Goal: Check status: Check status

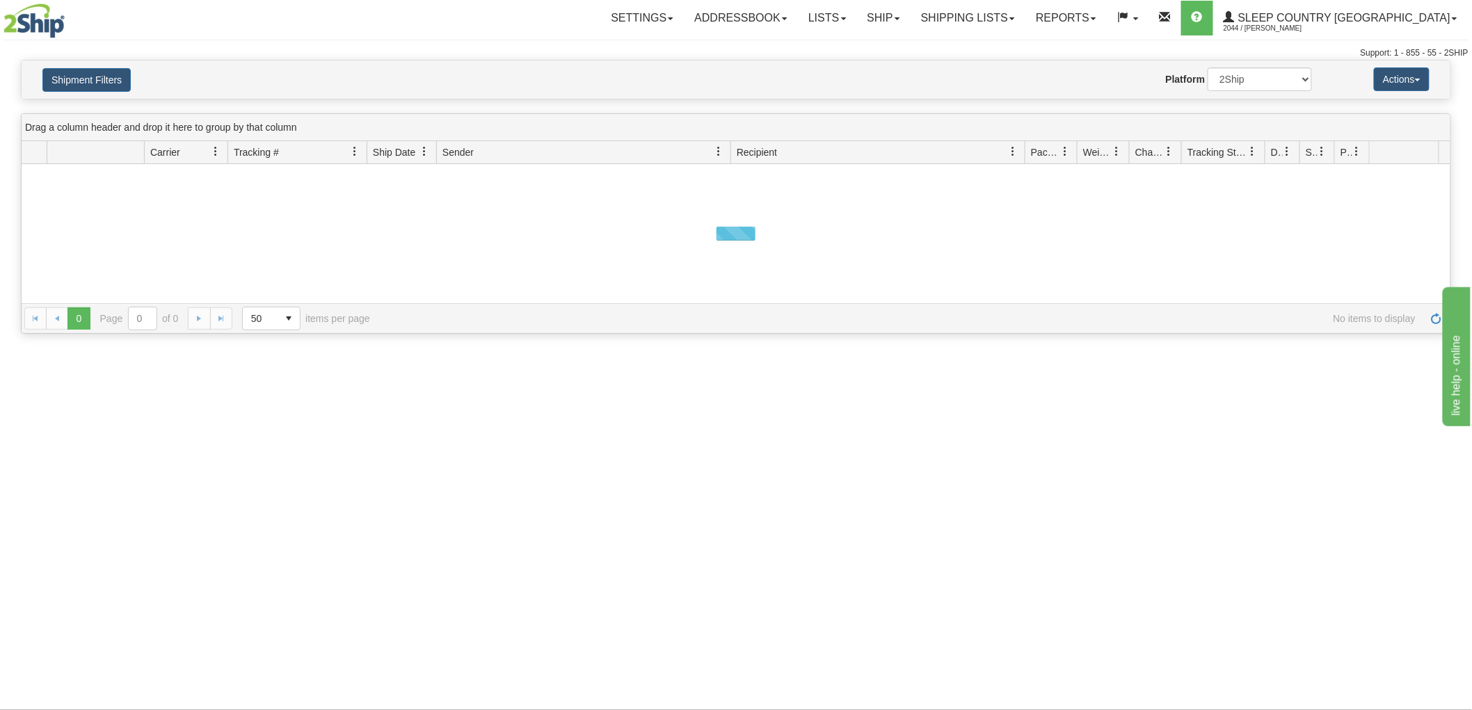
click at [97, 70] on button "Shipment Filters" at bounding box center [86, 80] width 88 height 24
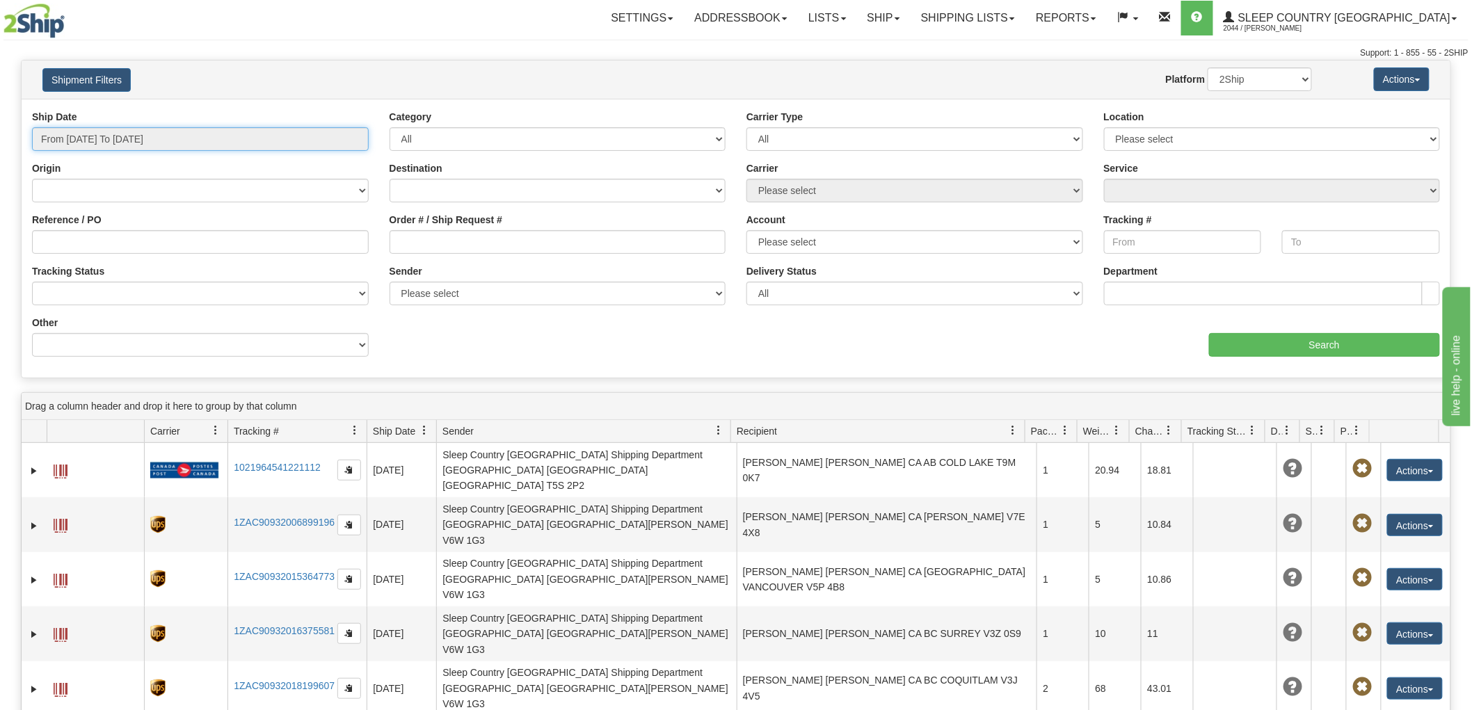
type input "[DATE]"
click at [207, 133] on input "From [DATE] To [DATE]" at bounding box center [200, 139] width 337 height 24
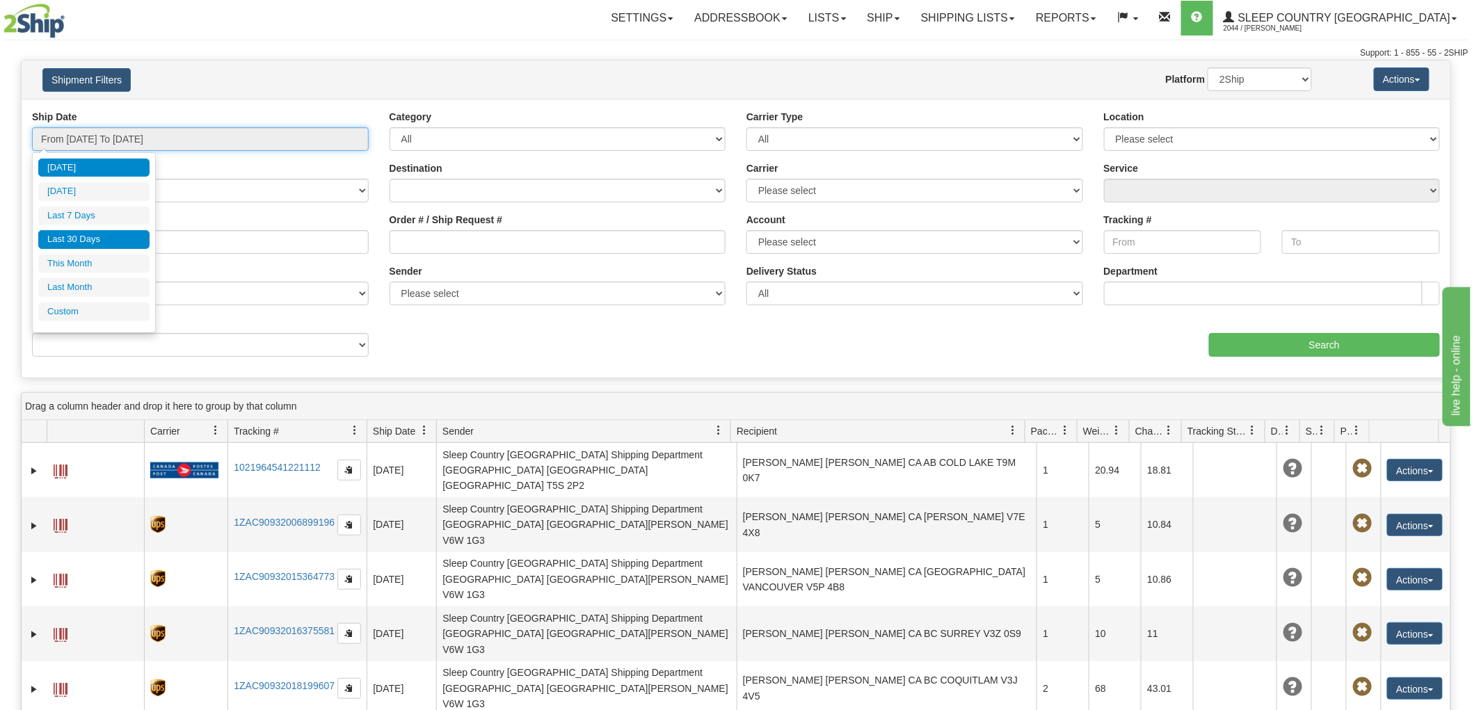
type input "[DATE]"
click at [109, 240] on li "Last 30 Days" at bounding box center [93, 239] width 111 height 19
type input "From [DATE] To [DATE]"
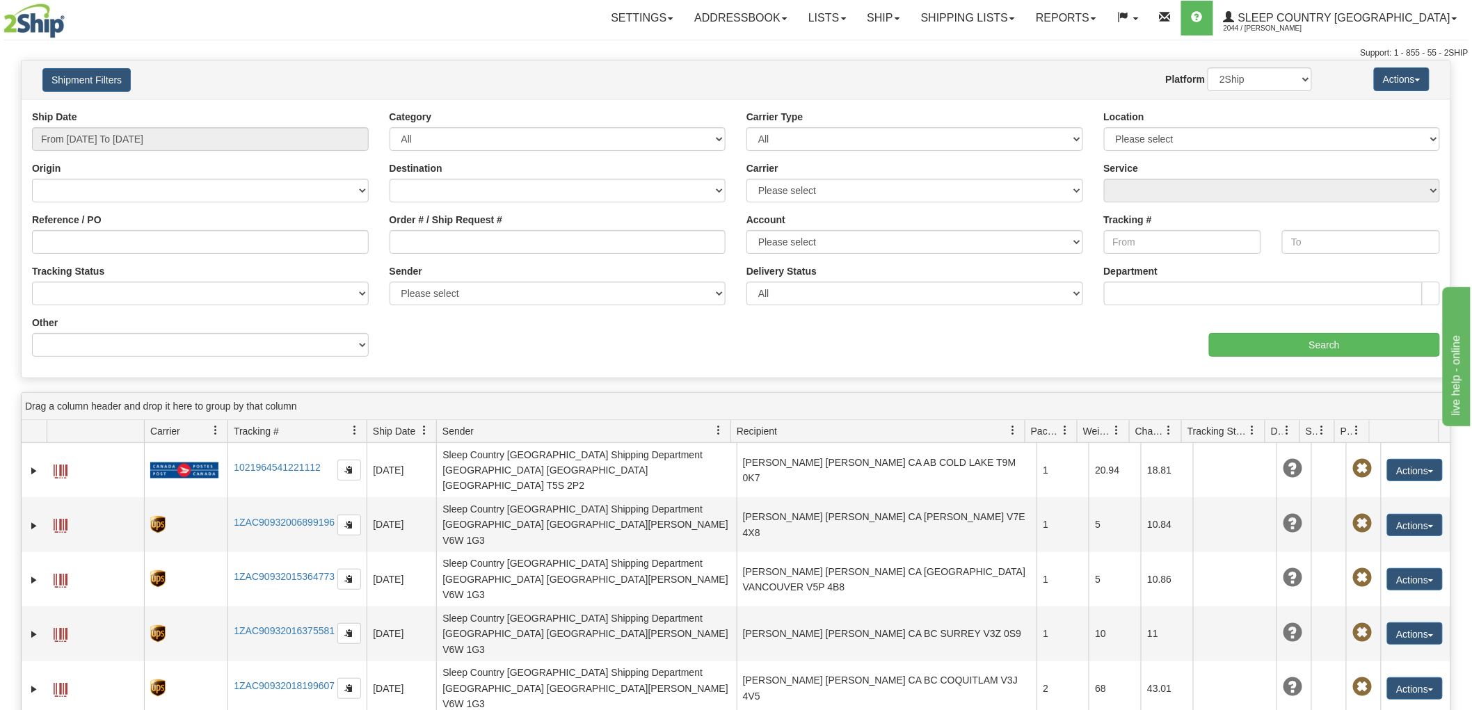
click at [224, 156] on div "Ship Date From [DATE] To [DATE]" at bounding box center [201, 135] width 358 height 51
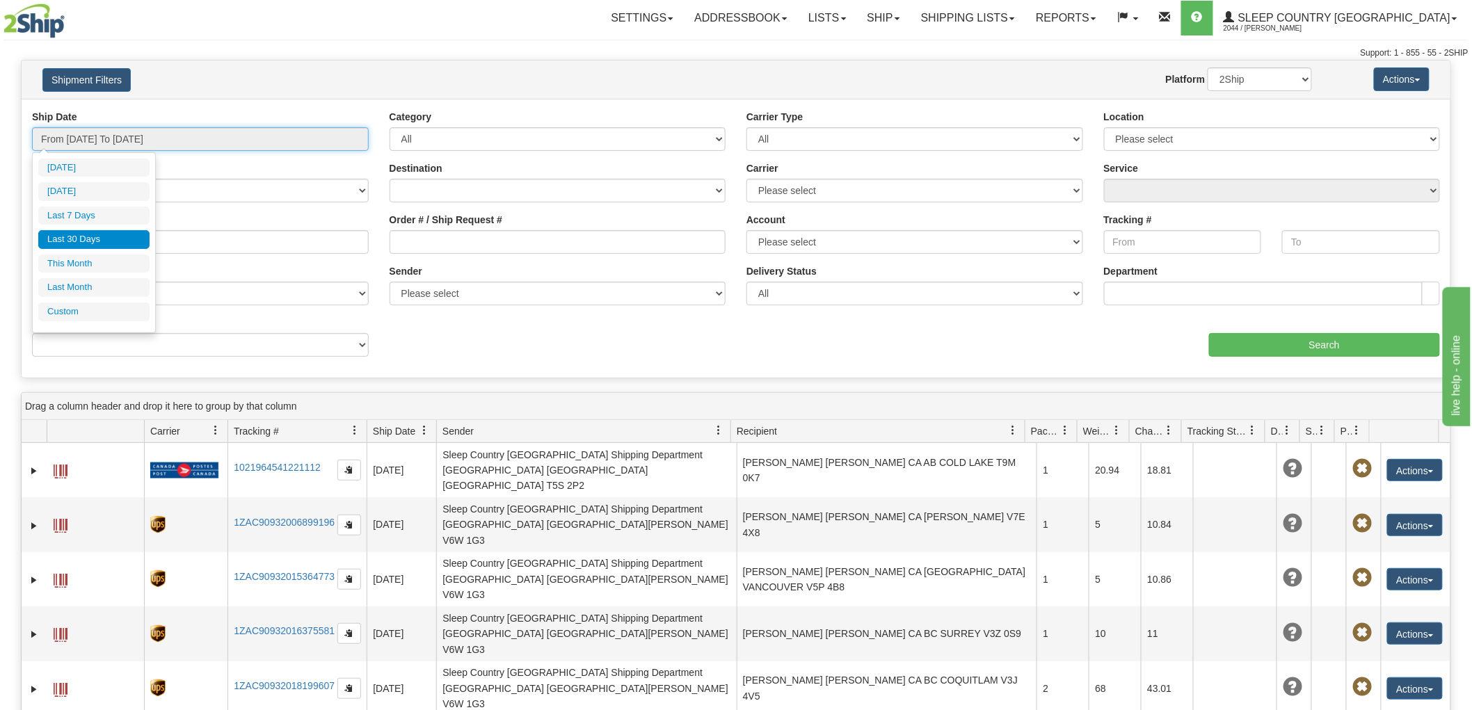
click at [223, 136] on input "From [DATE] To [DATE]" at bounding box center [200, 139] width 337 height 24
type input "[DATE]"
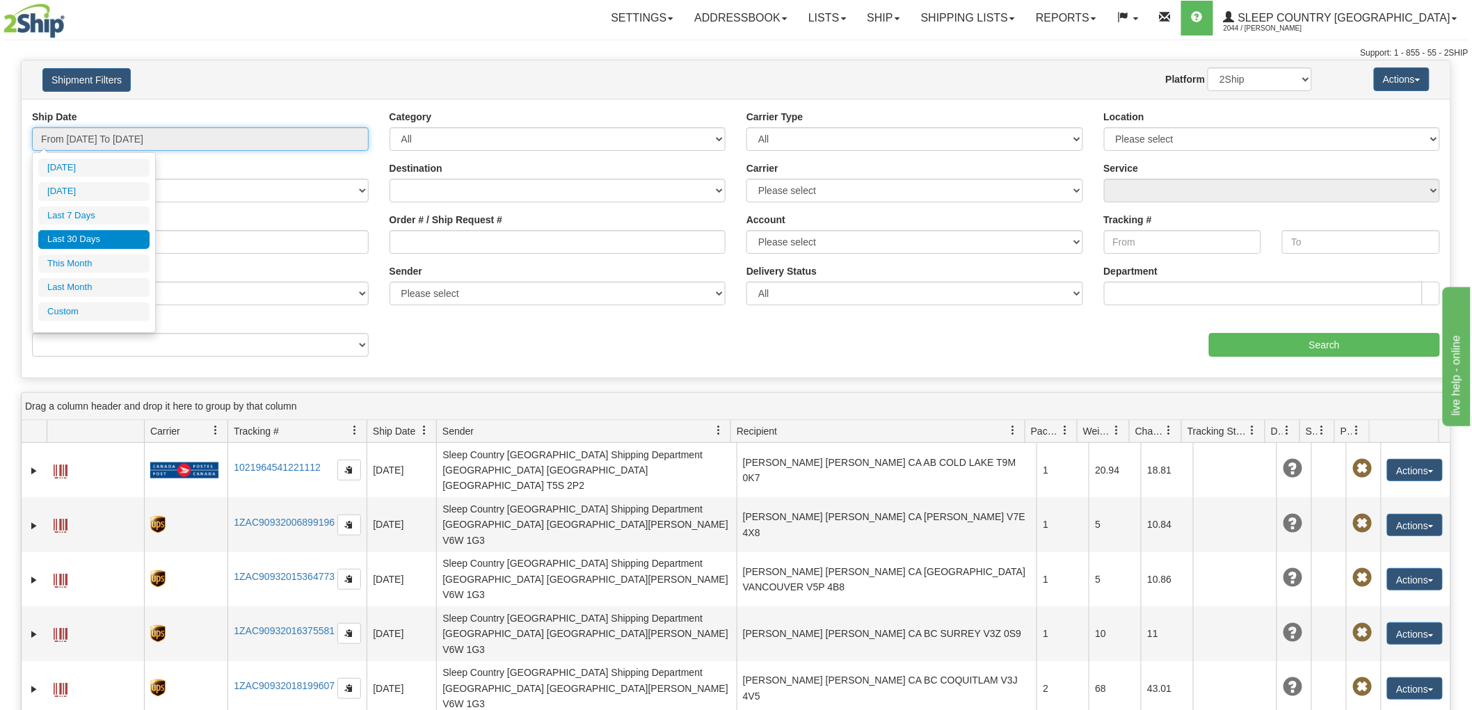
type input "[DATE]"
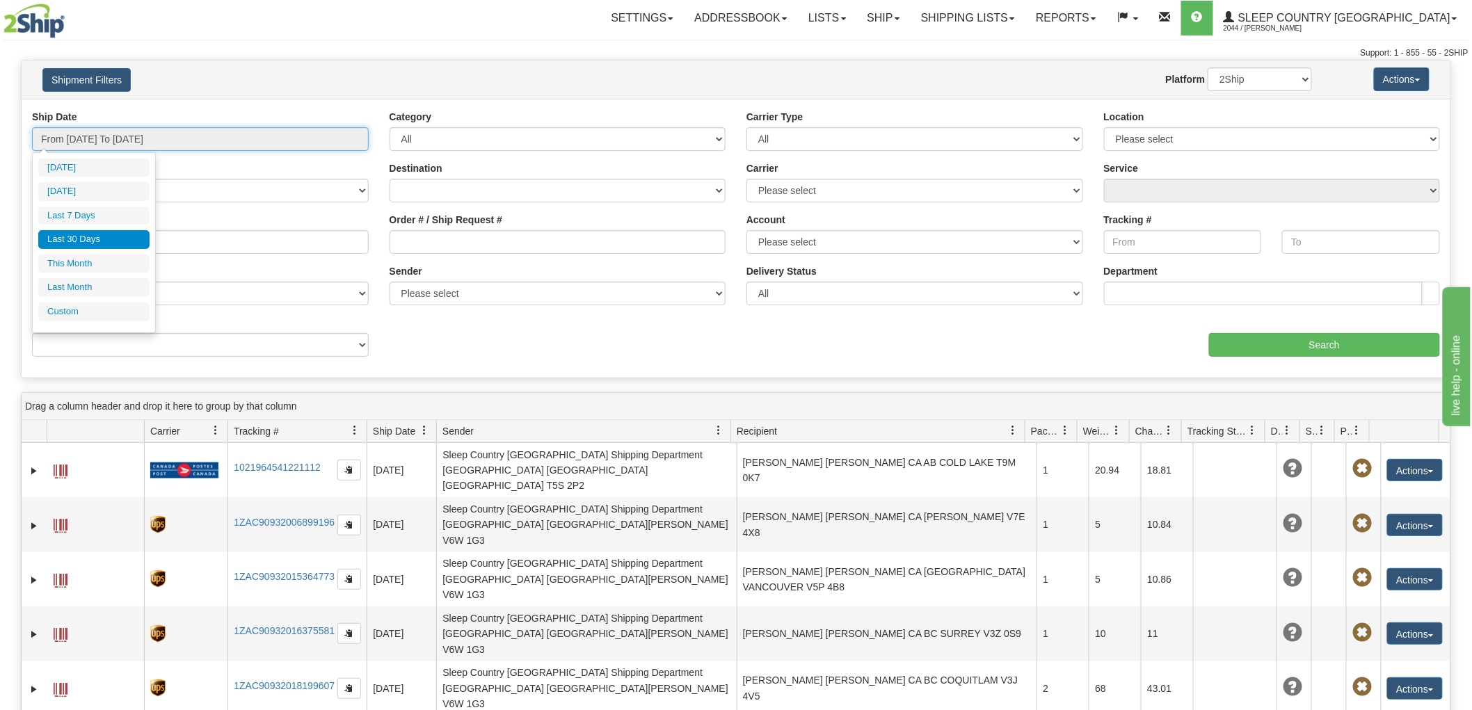
type input "[DATE]"
drag, startPoint x: 72, startPoint y: 311, endPoint x: 82, endPoint y: 305, distance: 12.2
click at [72, 311] on li "Custom" at bounding box center [93, 312] width 111 height 19
type input "[DATE]"
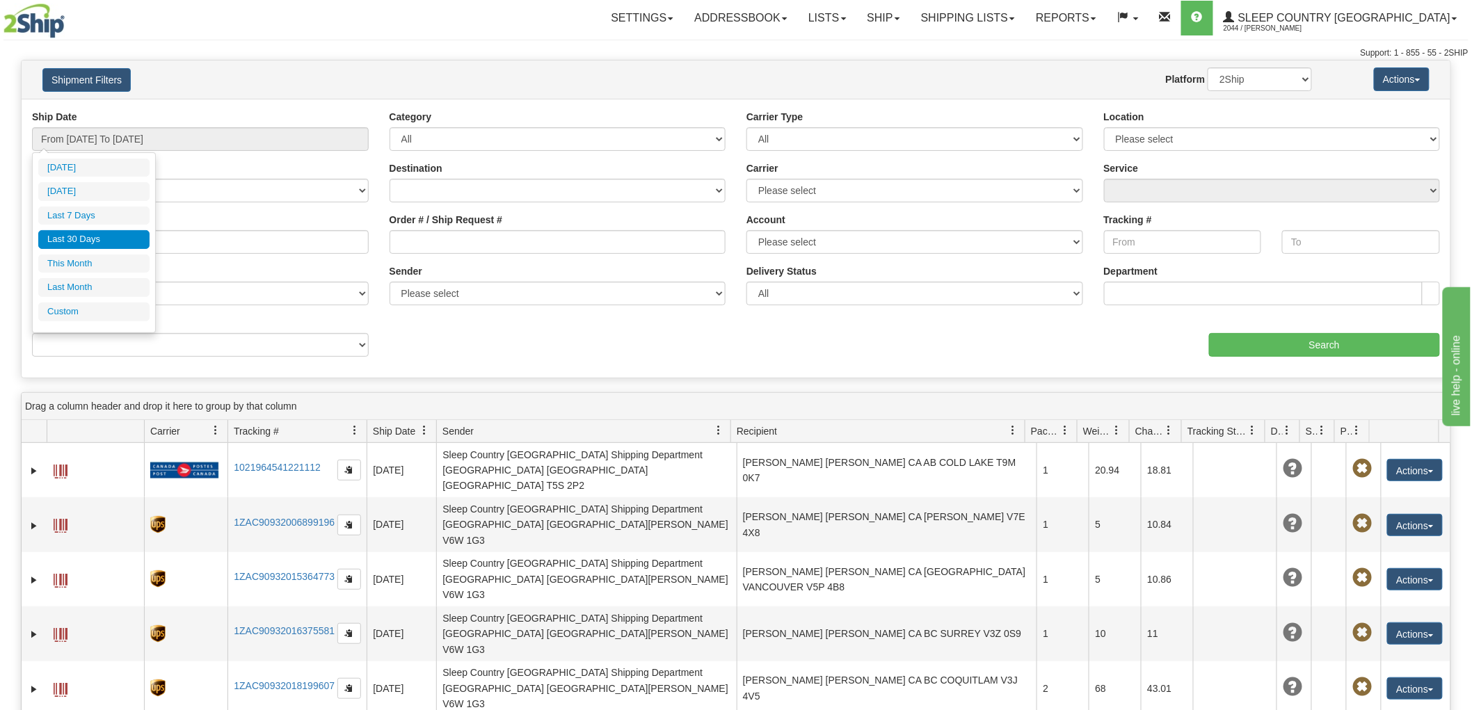
type input "[DATE]"
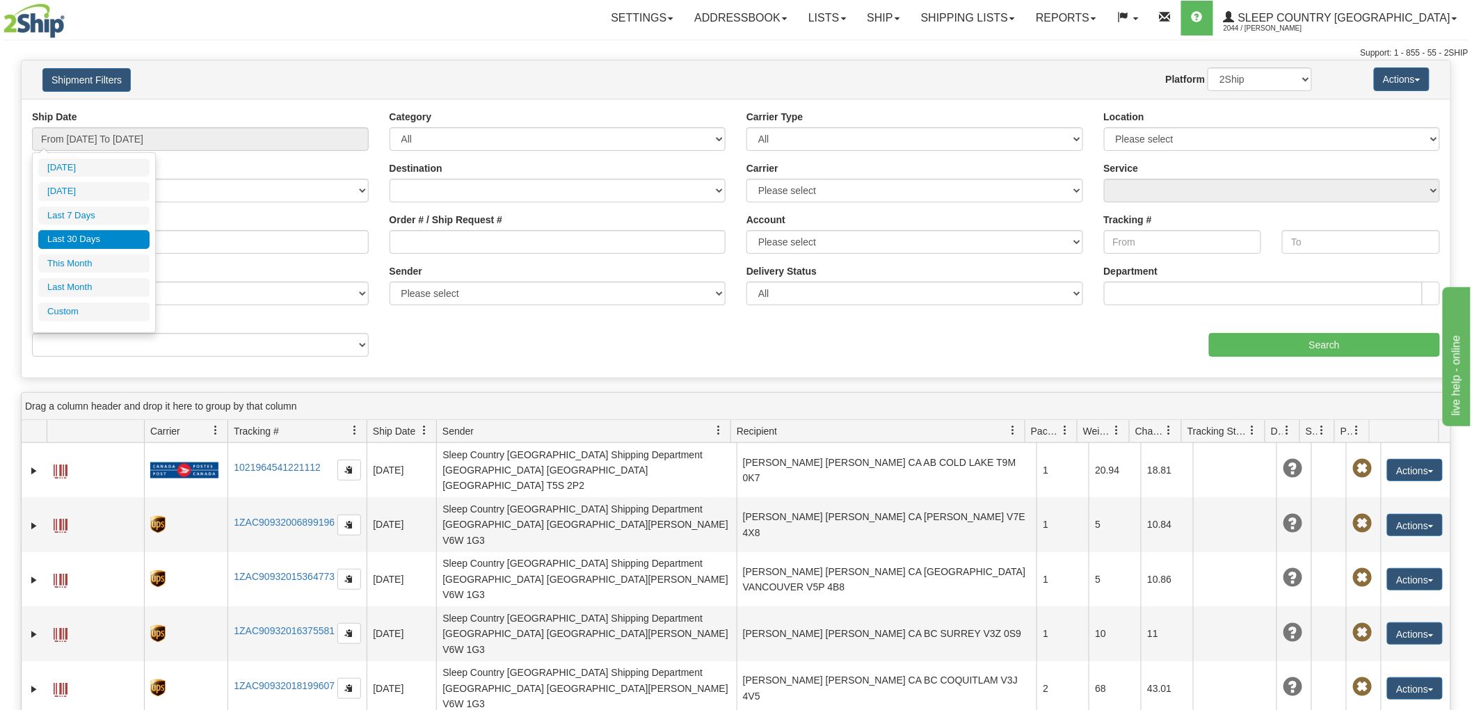
type input "[DATE]"
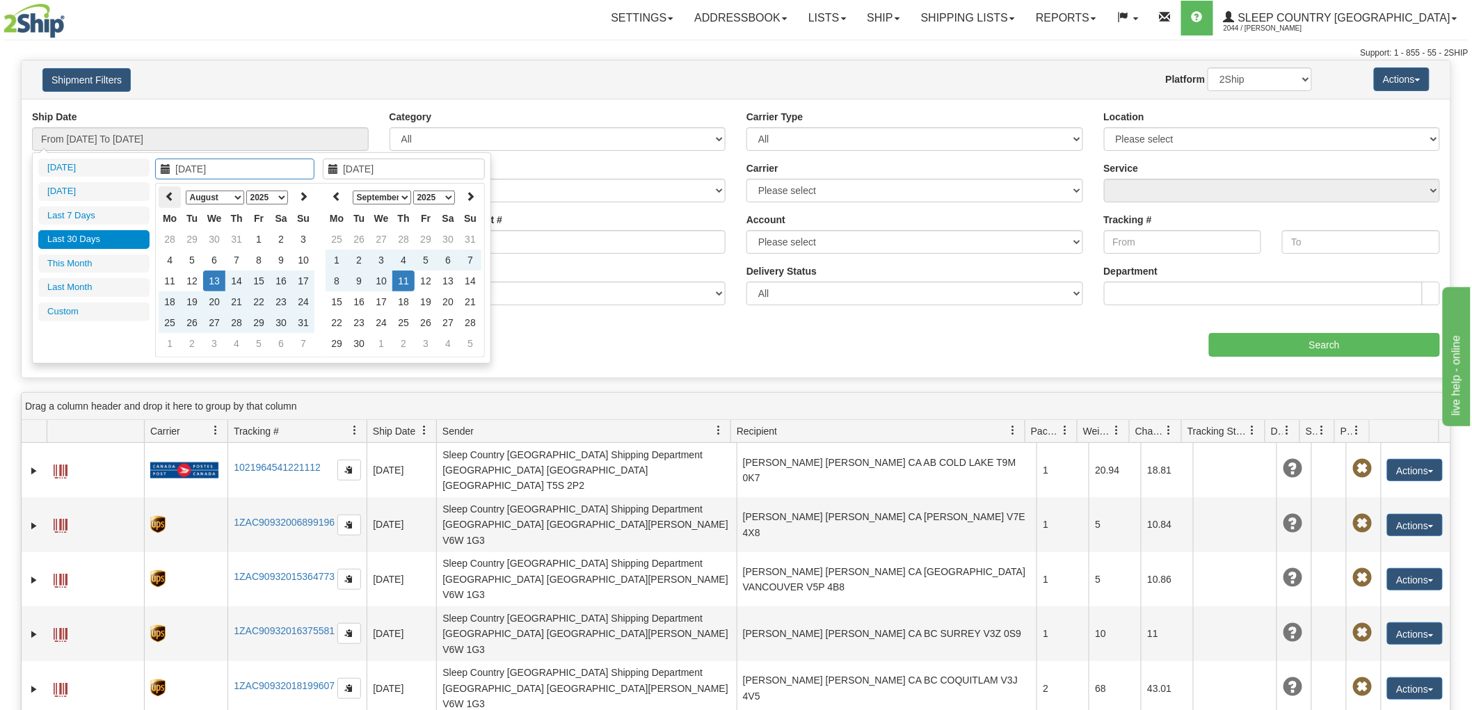
click at [165, 191] on icon at bounding box center [170, 196] width 10 height 10
type input "[DATE]"
click at [238, 234] on td "1" at bounding box center [236, 239] width 22 height 21
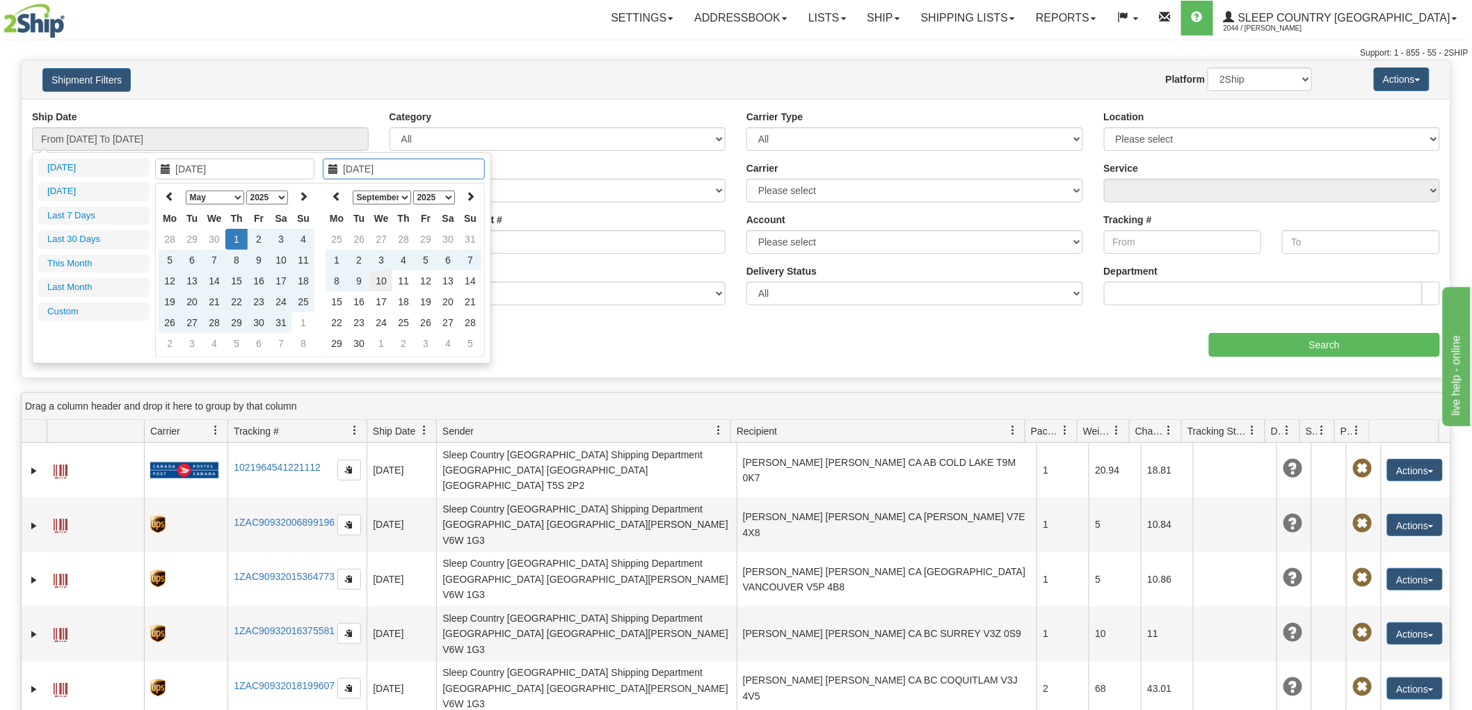
type input "[DATE]"
click at [383, 279] on td "10" at bounding box center [381, 281] width 22 height 21
type input "From [DATE] To [DATE]"
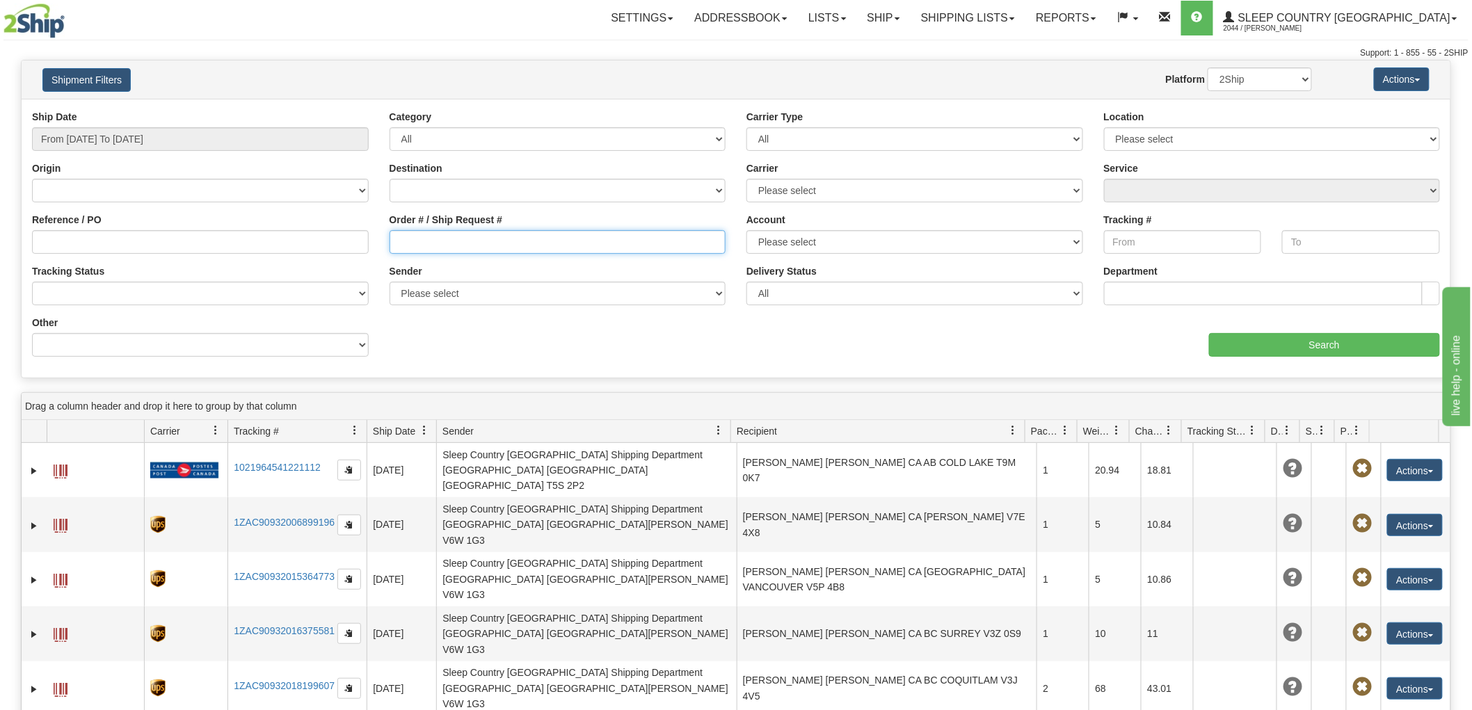
click at [504, 253] on input "Order # / Ship Request #" at bounding box center [558, 242] width 337 height 24
drag, startPoint x: 1132, startPoint y: 81, endPoint x: 808, endPoint y: 148, distance: 331.2
click at [1131, 81] on div "Website Agent Nothing selected Client User Platform 2Ship Imported" at bounding box center [795, 79] width 1056 height 24
click at [501, 231] on input "Order # / Ship Request #" at bounding box center [558, 242] width 337 height 24
paste input "9000H841341"
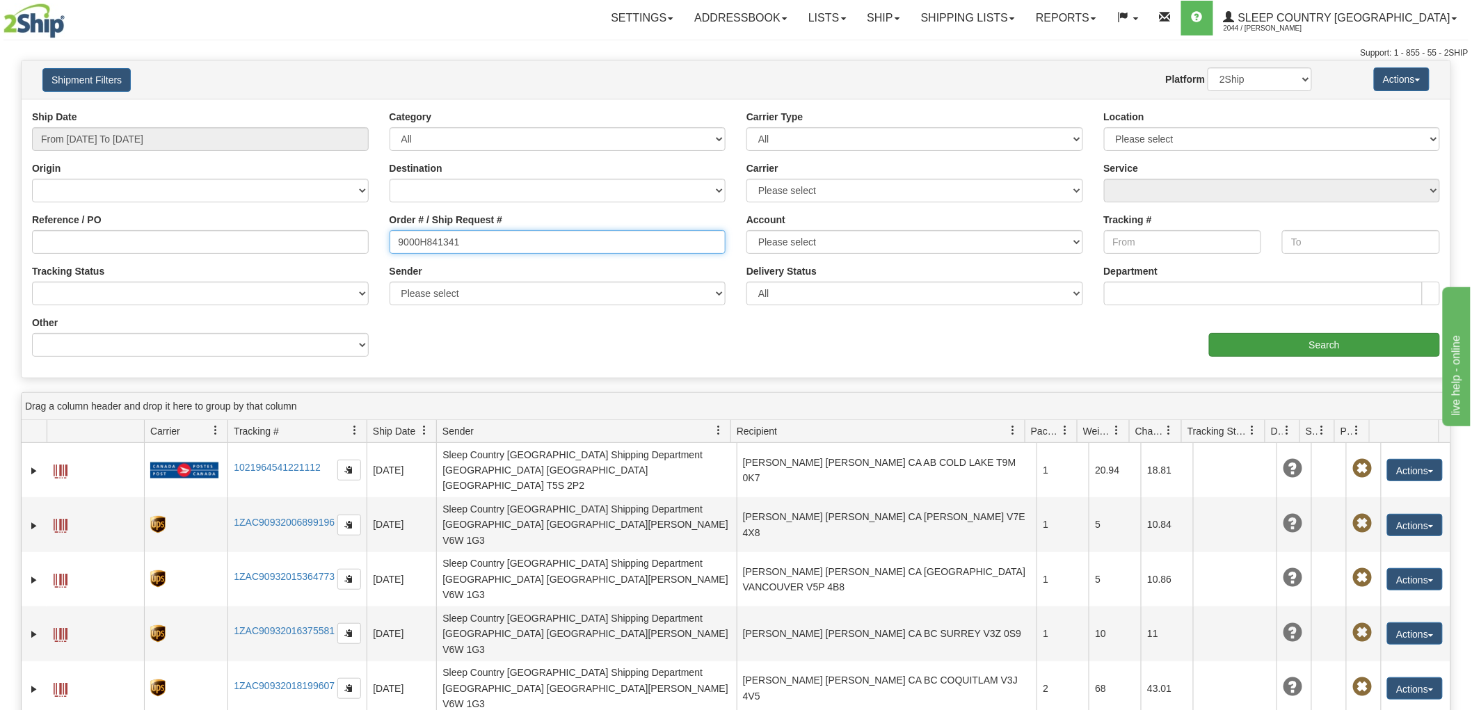
type input "9000H841341"
click at [1271, 350] on input "Search" at bounding box center [1324, 345] width 231 height 24
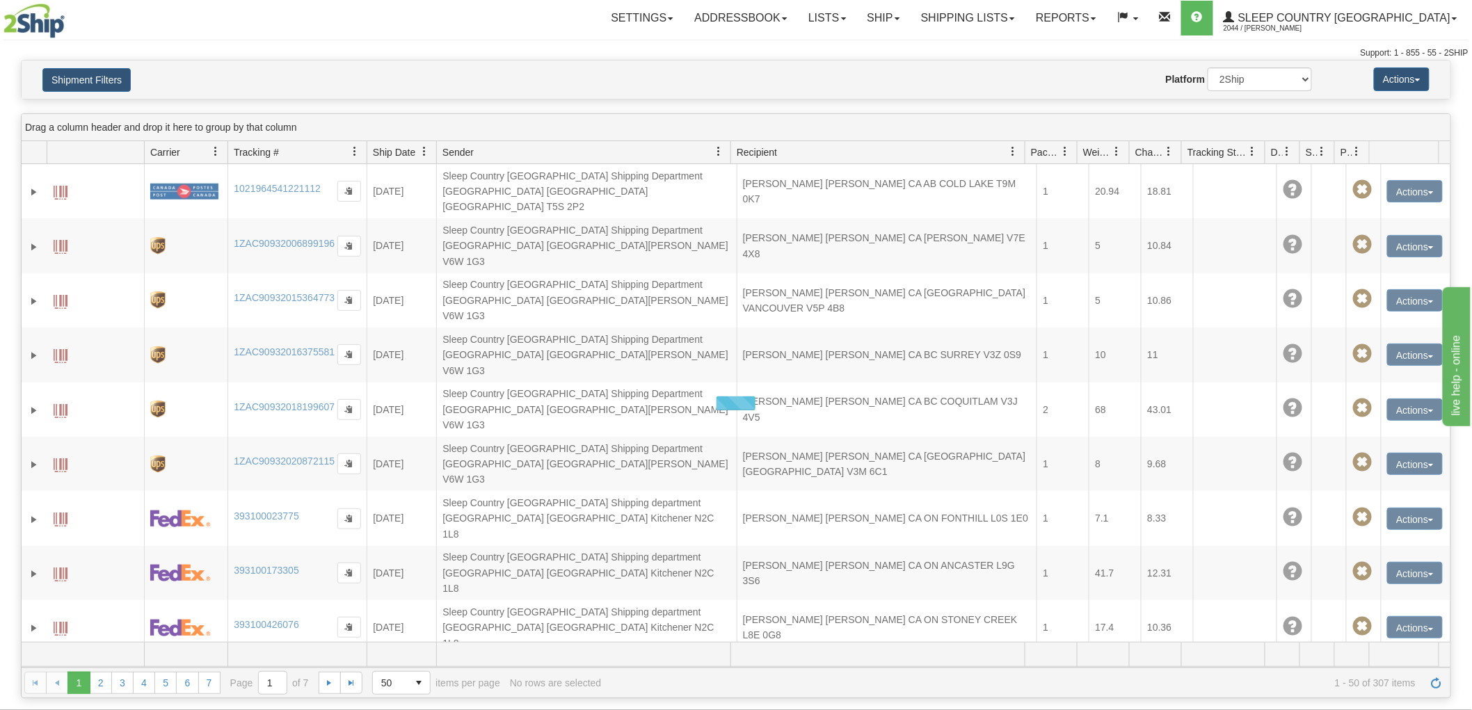
click at [1129, 88] on div "Website Agent Nothing selected Client User Platform 2Ship Imported" at bounding box center [795, 79] width 1056 height 24
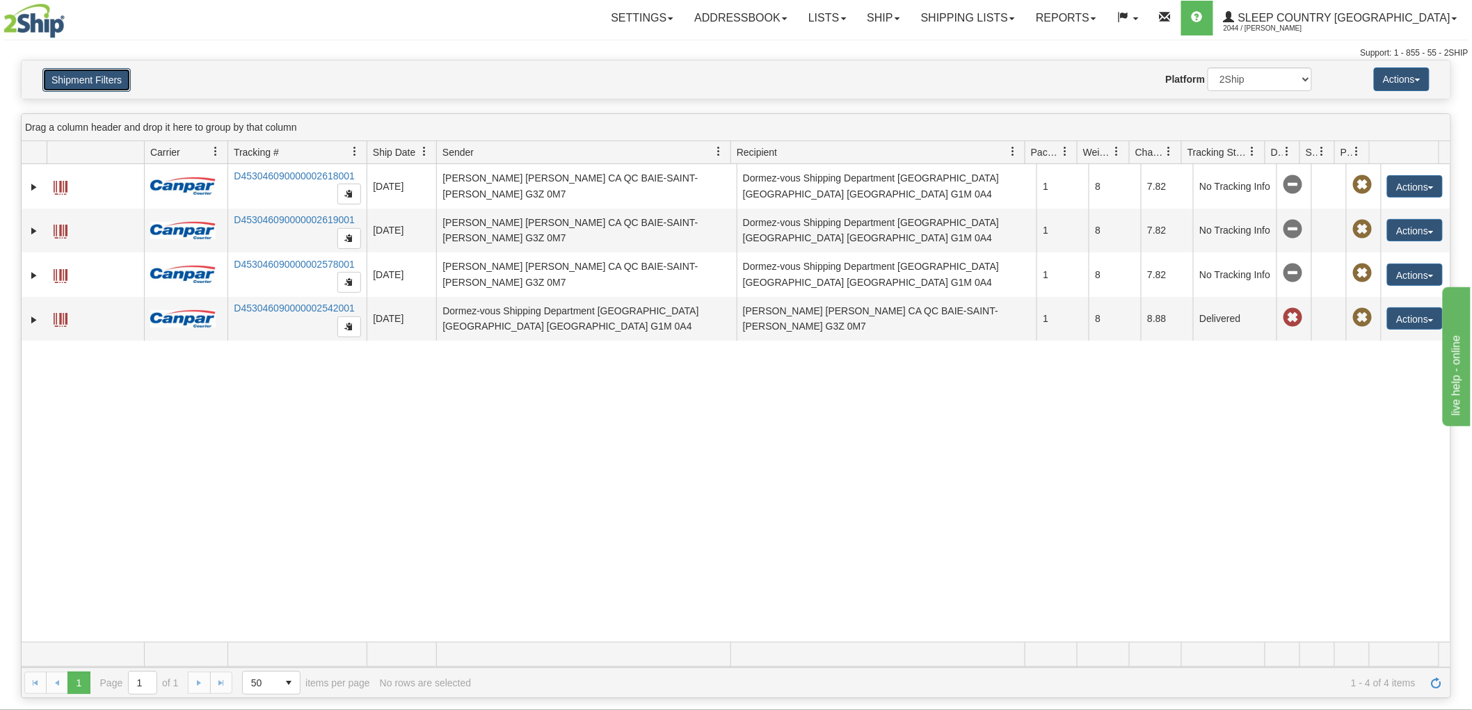
click at [96, 74] on button "Shipment Filters" at bounding box center [86, 80] width 88 height 24
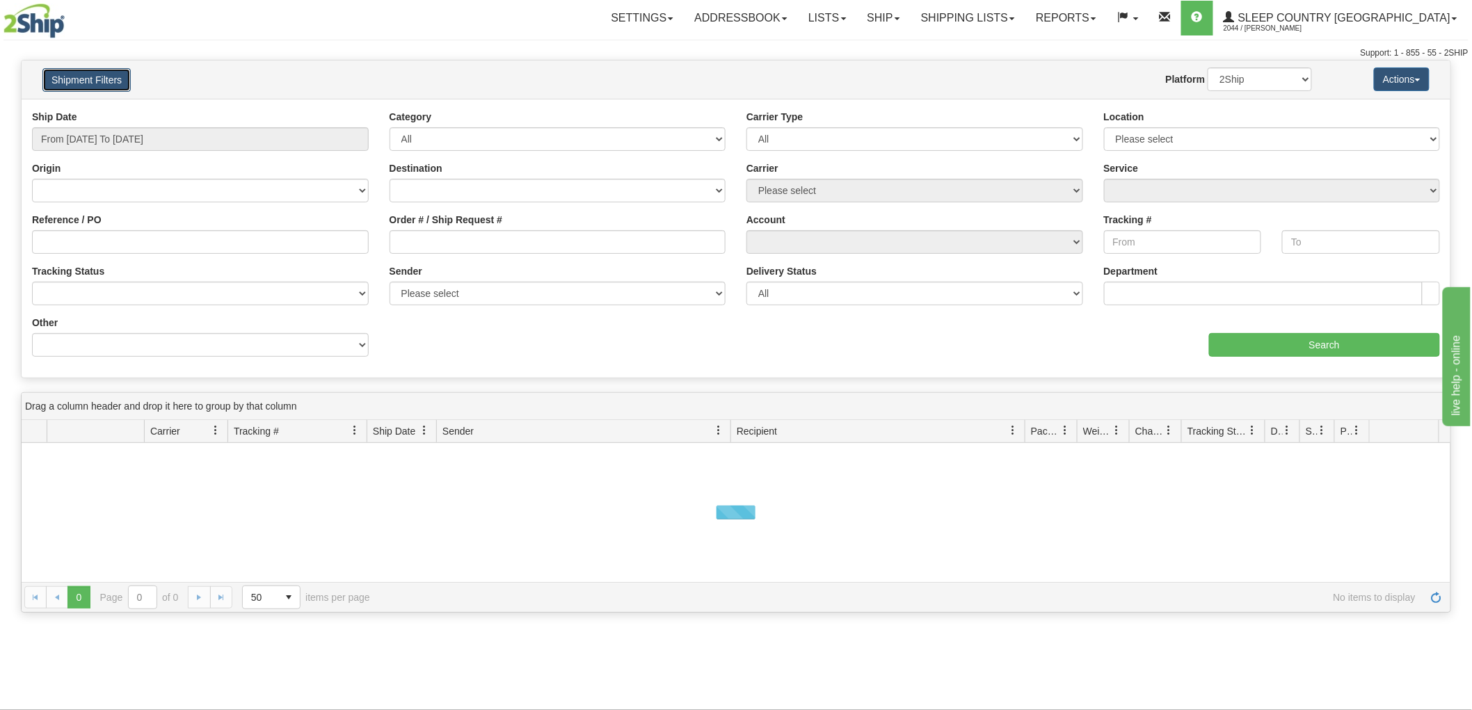
click at [128, 79] on button "Shipment Filters" at bounding box center [86, 80] width 88 height 24
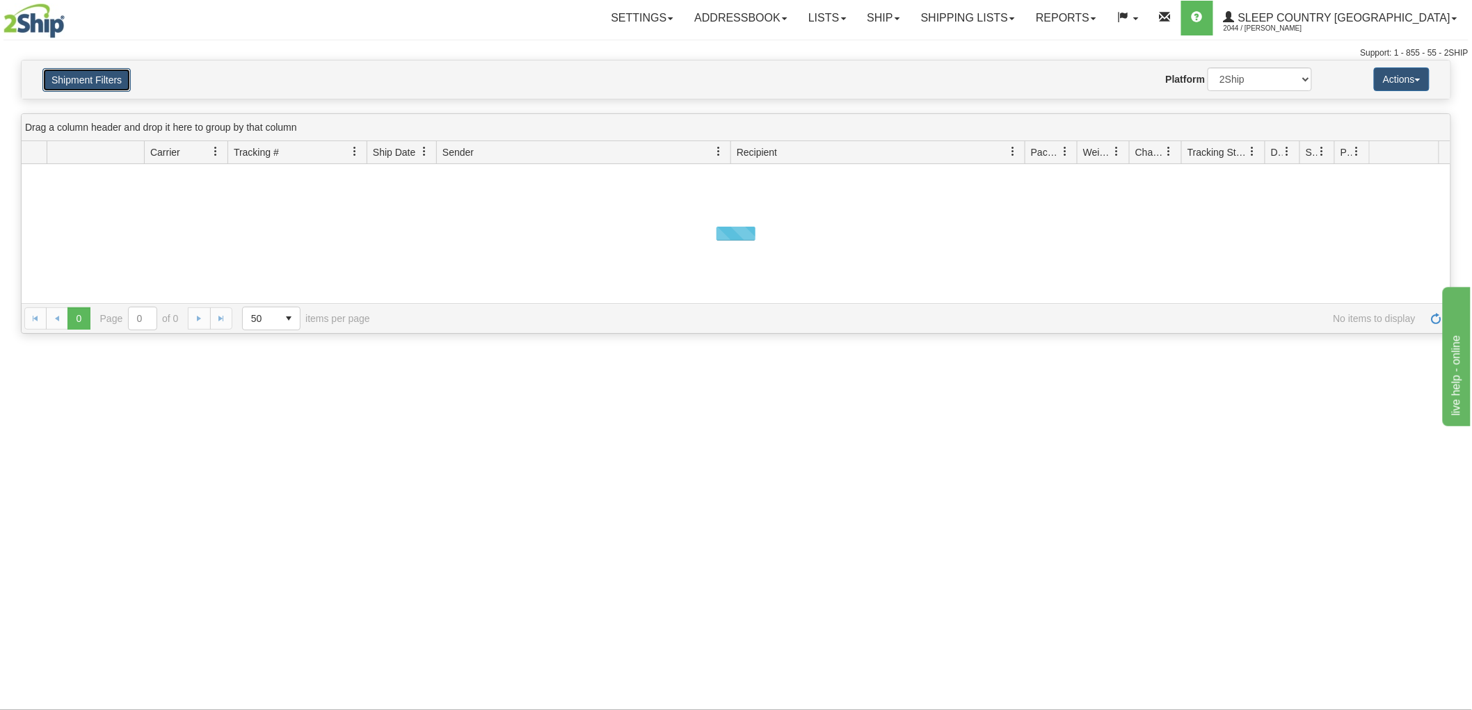
click at [118, 81] on button "Shipment Filters" at bounding box center [86, 80] width 88 height 24
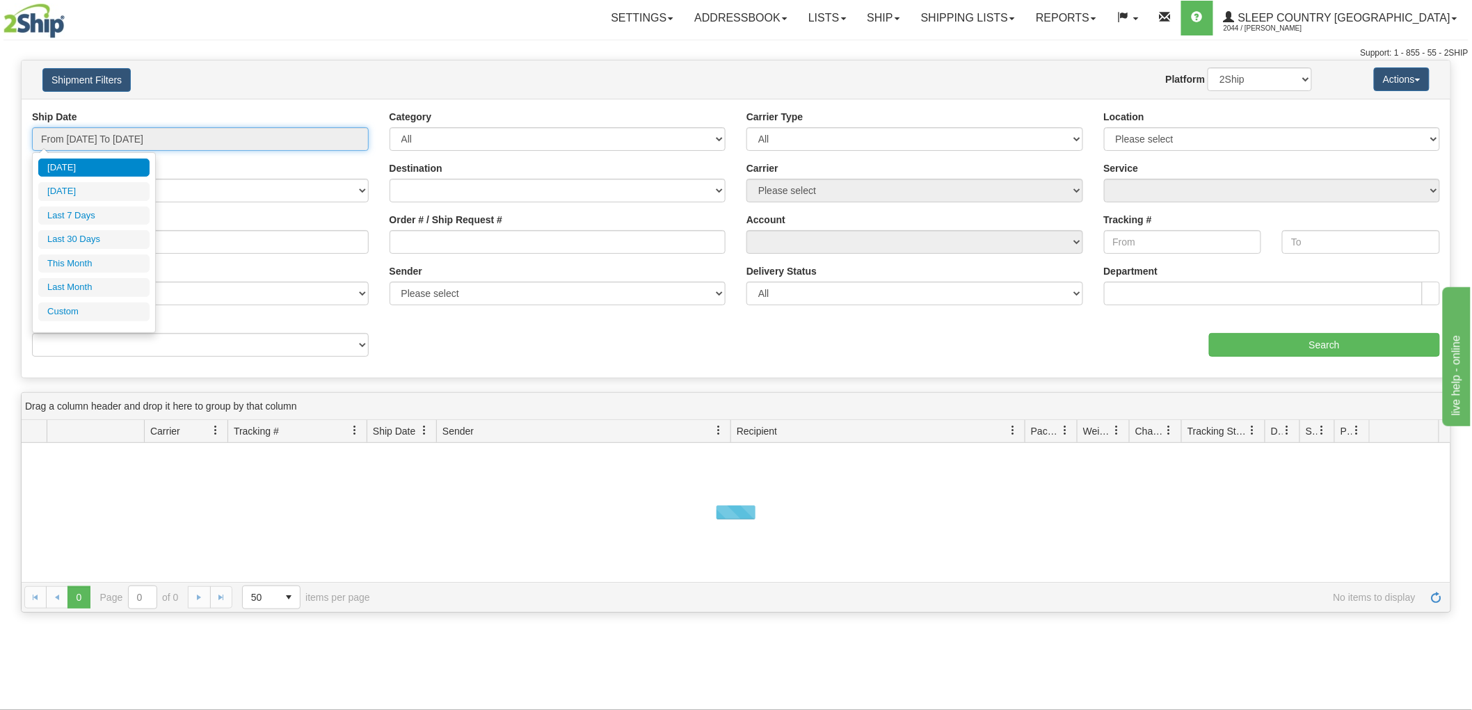
click at [139, 127] on input "From [DATE] To [DATE]" at bounding box center [200, 139] width 337 height 24
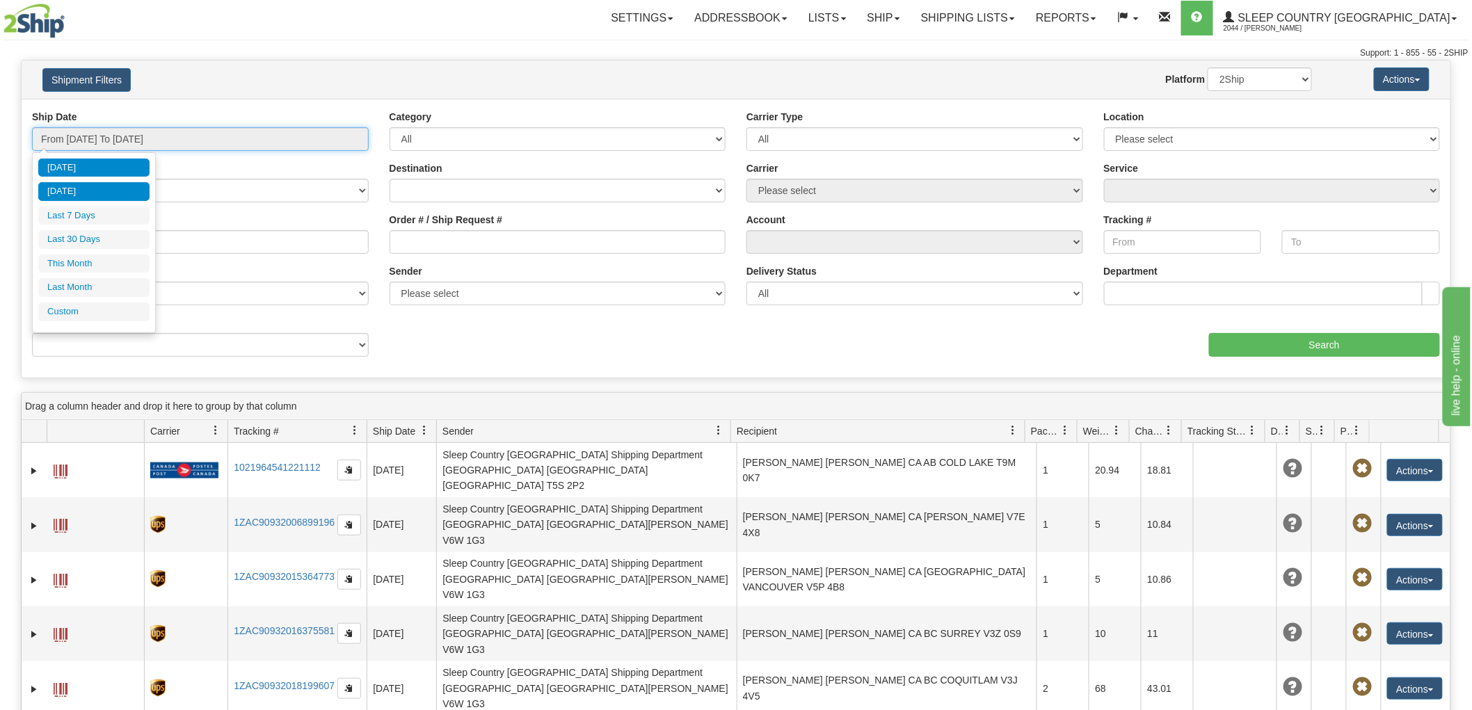
type input "[DATE]"
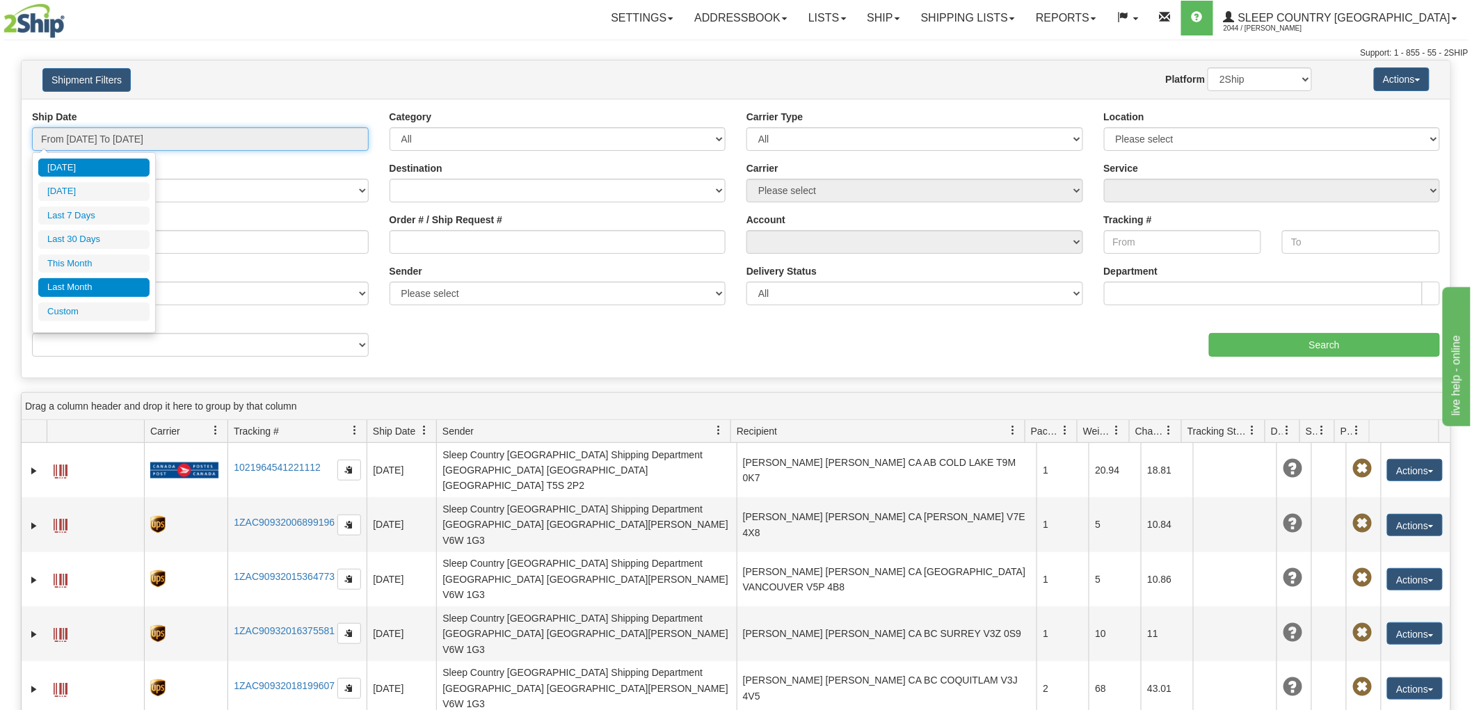
type input "[DATE]"
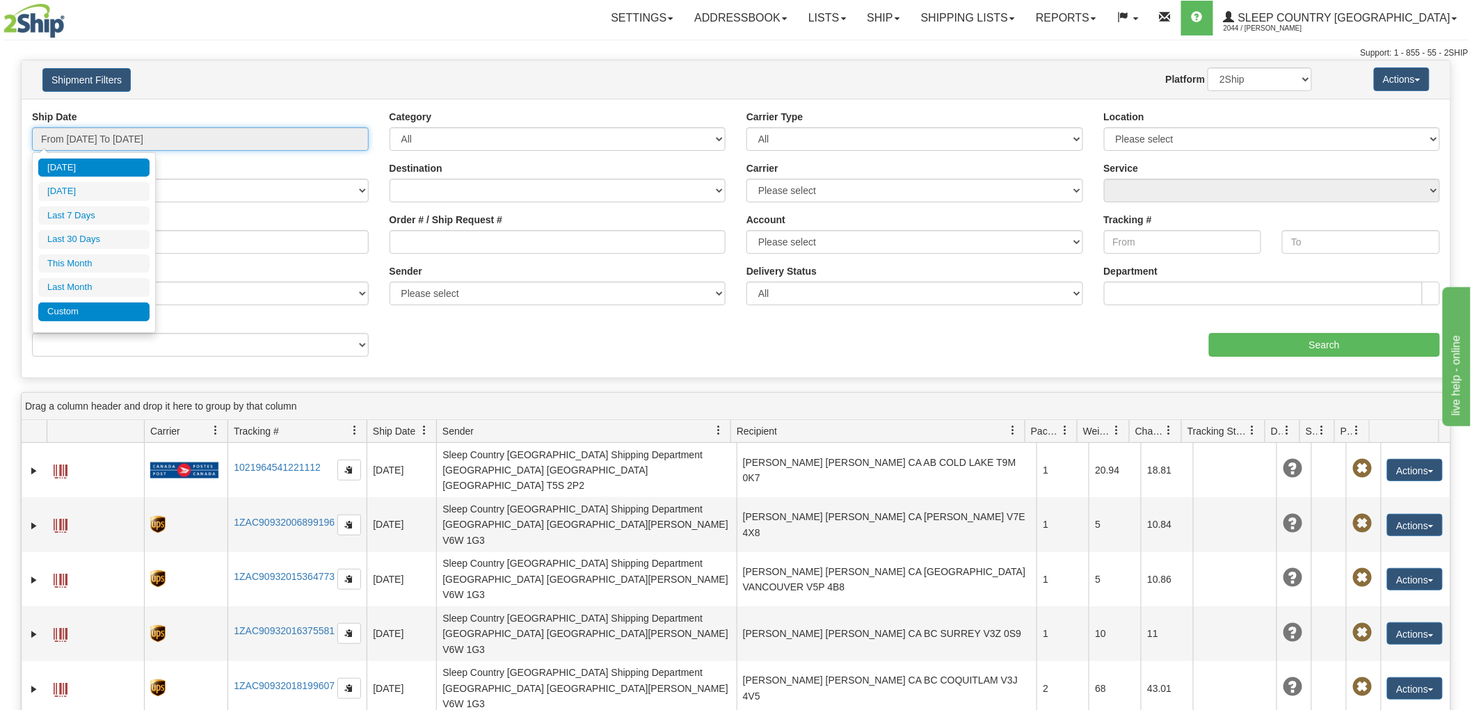
type input "[DATE]"
click at [79, 308] on li "Custom" at bounding box center [93, 312] width 111 height 19
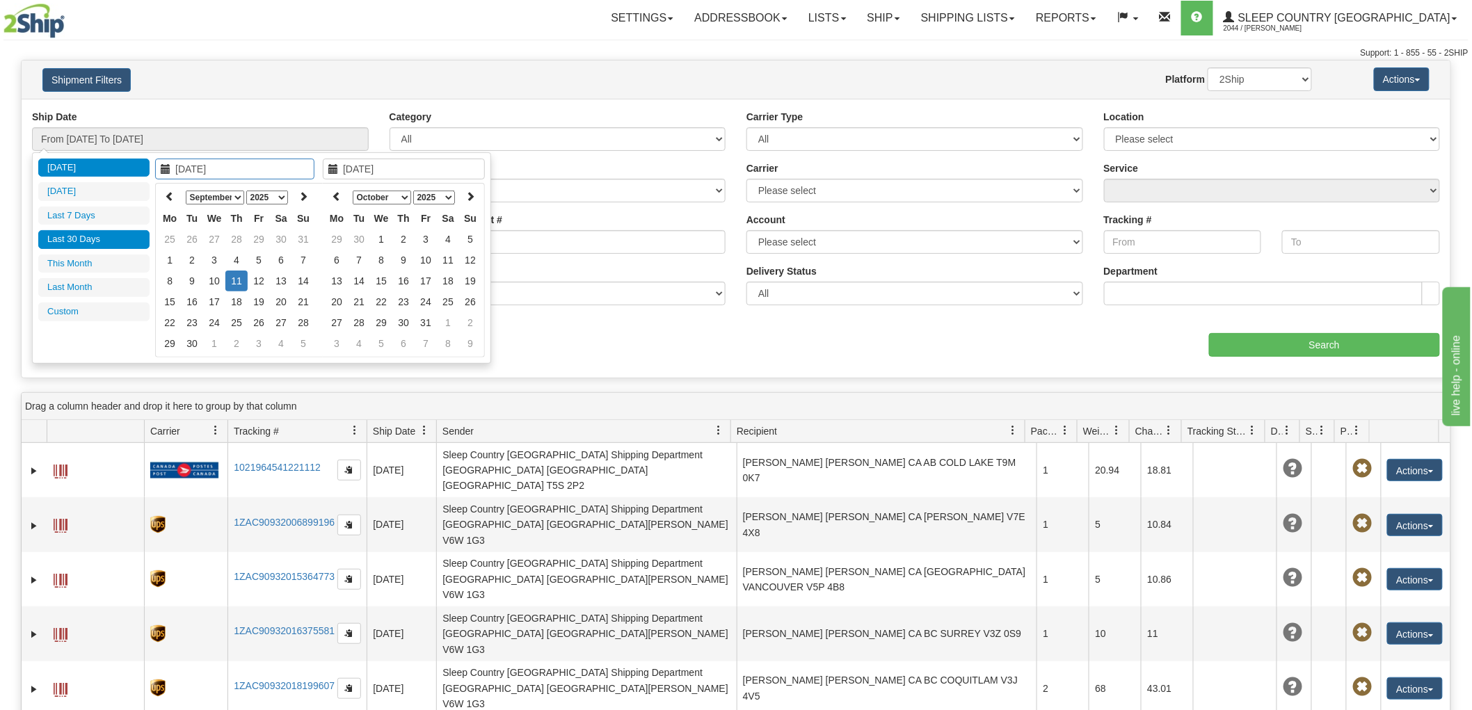
type input "[DATE]"
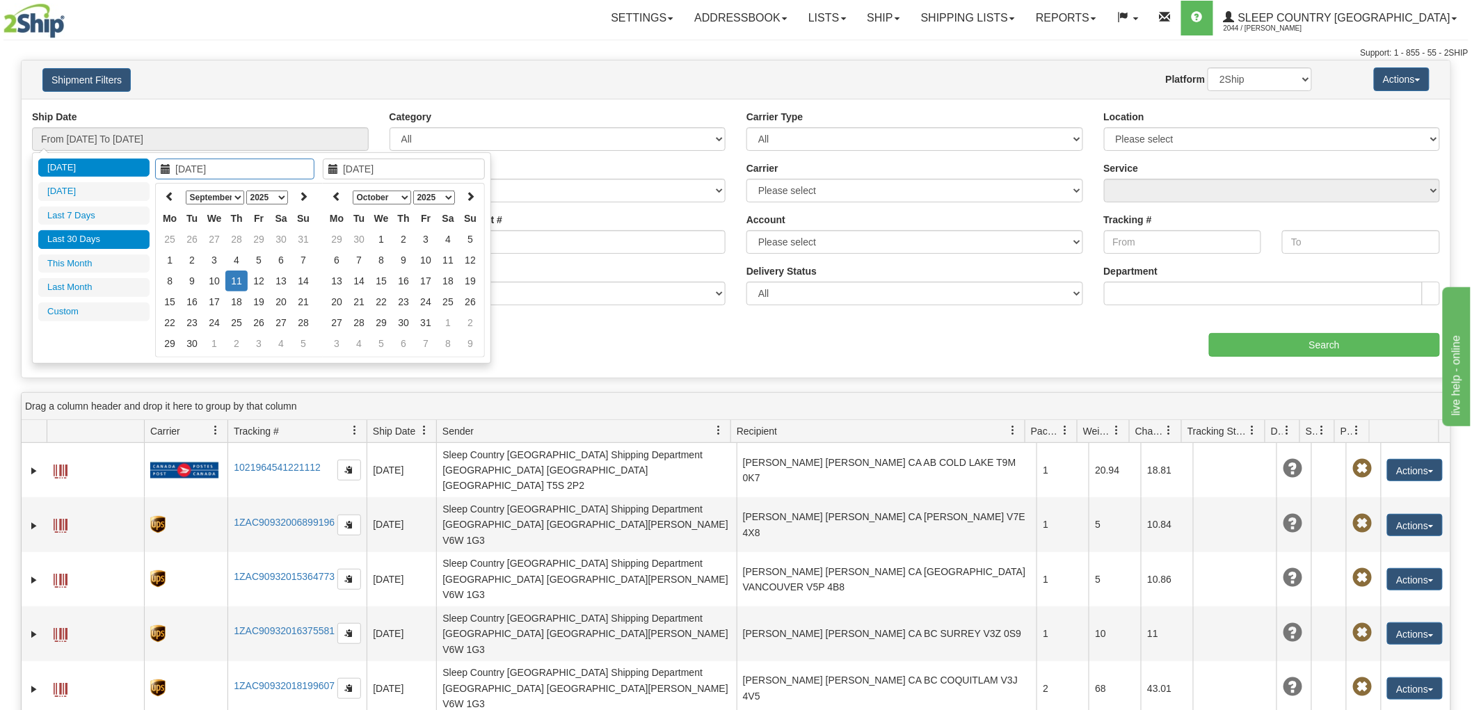
type input "[DATE]"
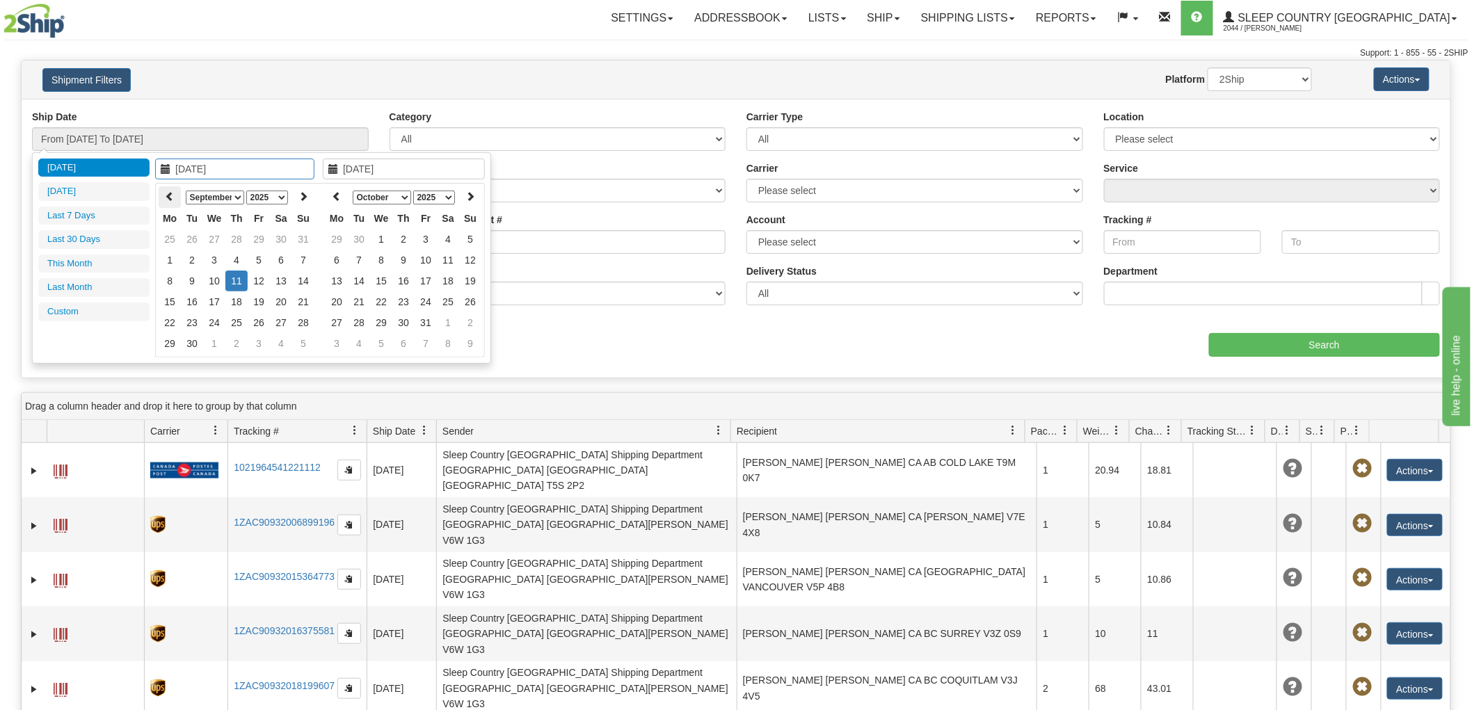
type input "[DATE]"
click at [181, 188] on th "January February March April May June July August September October November De…" at bounding box center [236, 197] width 111 height 22
click at [171, 192] on icon at bounding box center [170, 196] width 10 height 10
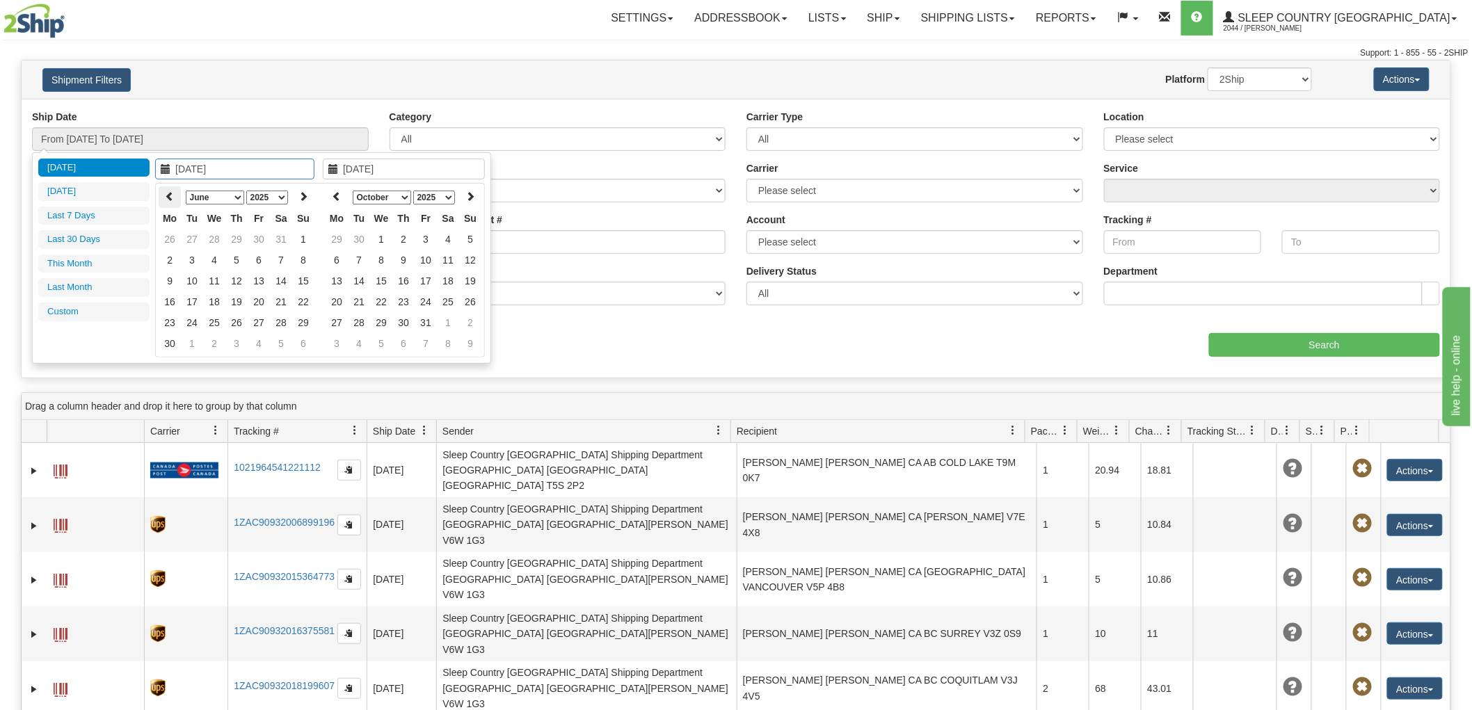
click at [170, 191] on icon at bounding box center [170, 196] width 10 height 10
type input "[DATE]"
click at [239, 234] on td "1" at bounding box center [236, 239] width 22 height 21
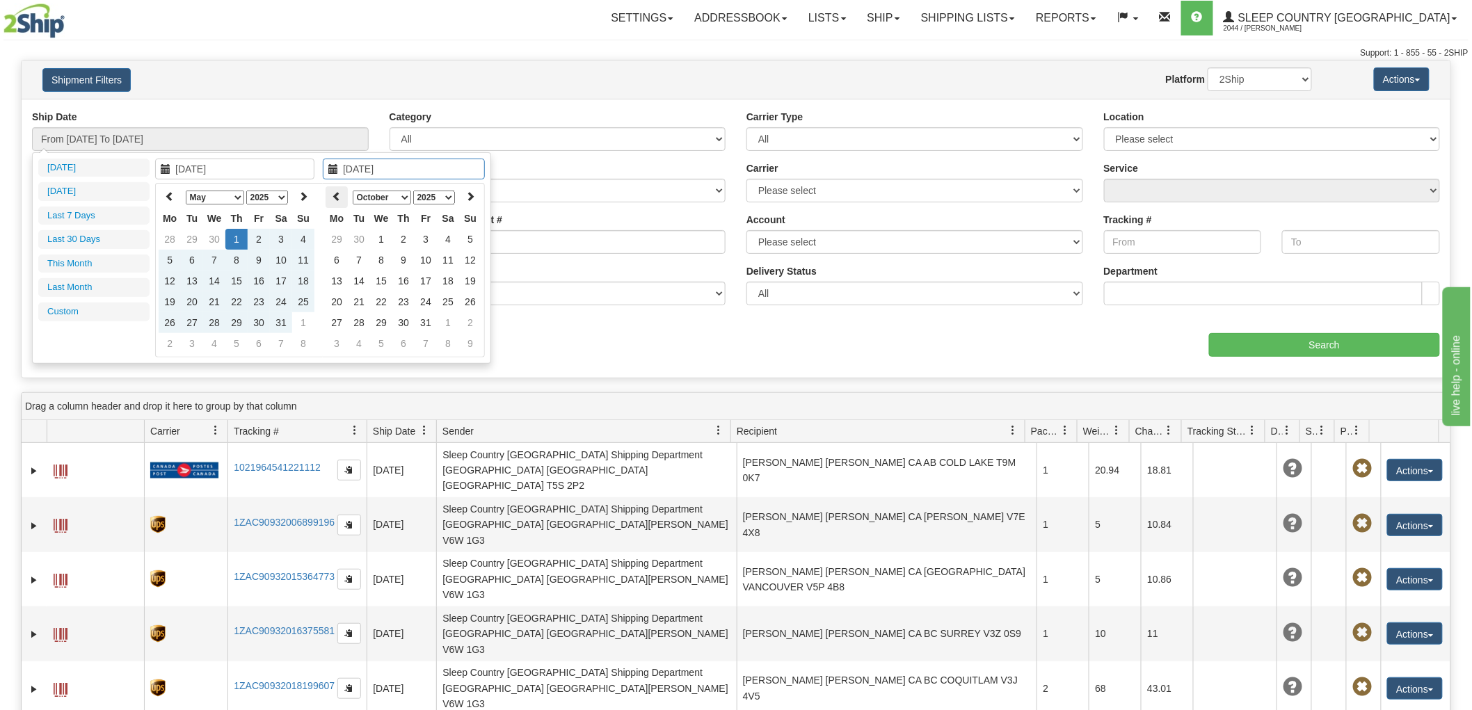
click at [334, 191] on icon at bounding box center [337, 196] width 10 height 10
type input "[DATE]"
click at [386, 278] on td "10" at bounding box center [381, 281] width 22 height 21
type input "From [DATE] To [DATE]"
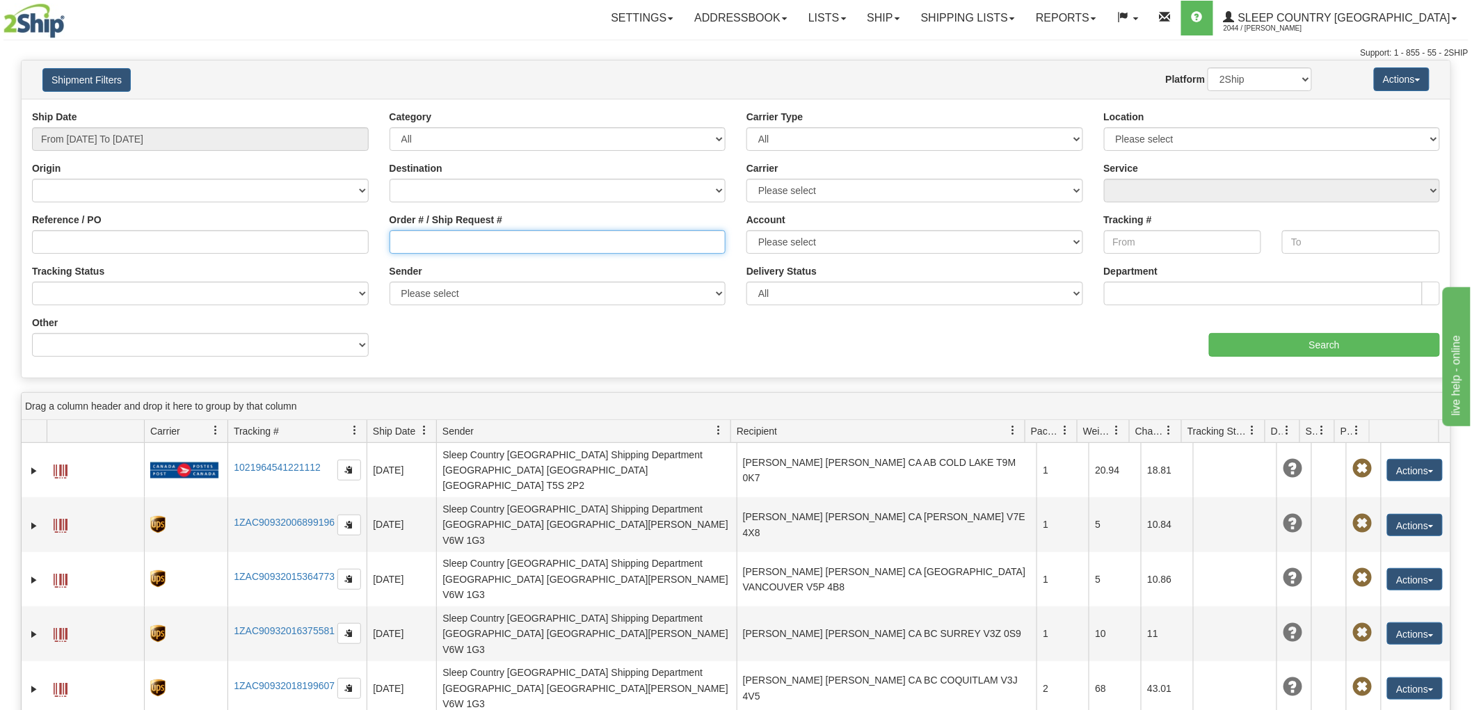
click at [527, 242] on input "Order # / Ship Request #" at bounding box center [558, 242] width 337 height 24
paste input "9000H841817"
type input "9000H841817"
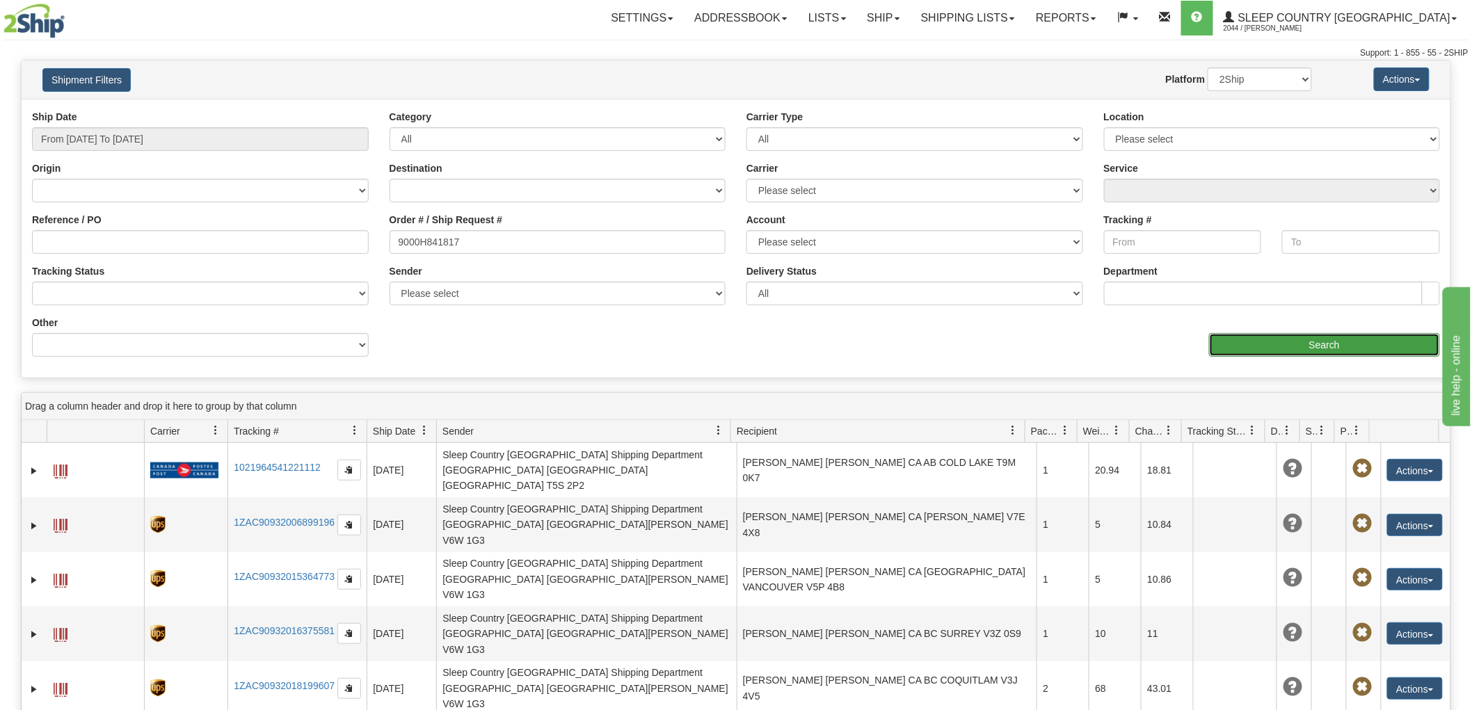
click at [1318, 353] on input "Search" at bounding box center [1324, 345] width 231 height 24
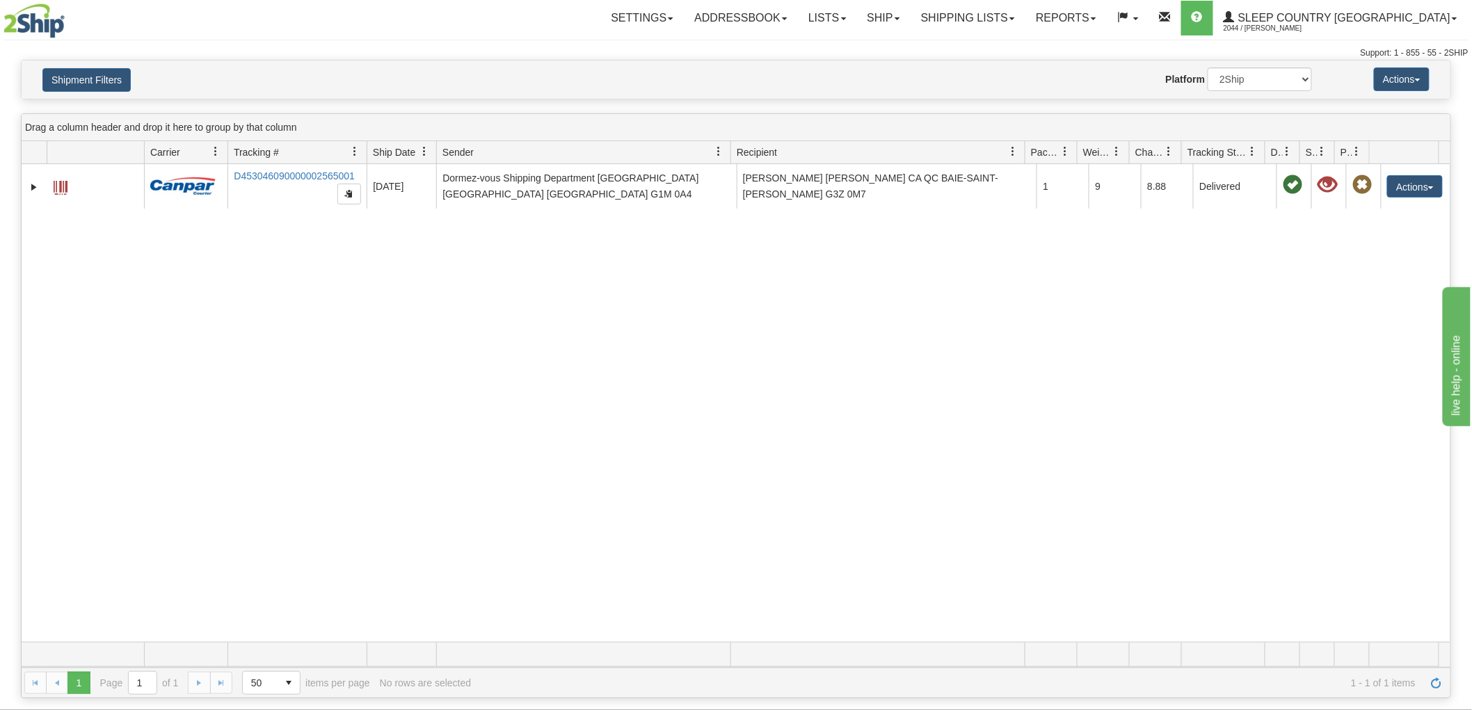
click at [1290, 356] on div "31187630 2044 D453046090000002565001 06/26/2025 06/26/2025 10:50:01 AM Dormez-v…" at bounding box center [736, 403] width 1429 height 478
